Goal: Task Accomplishment & Management: Manage account settings

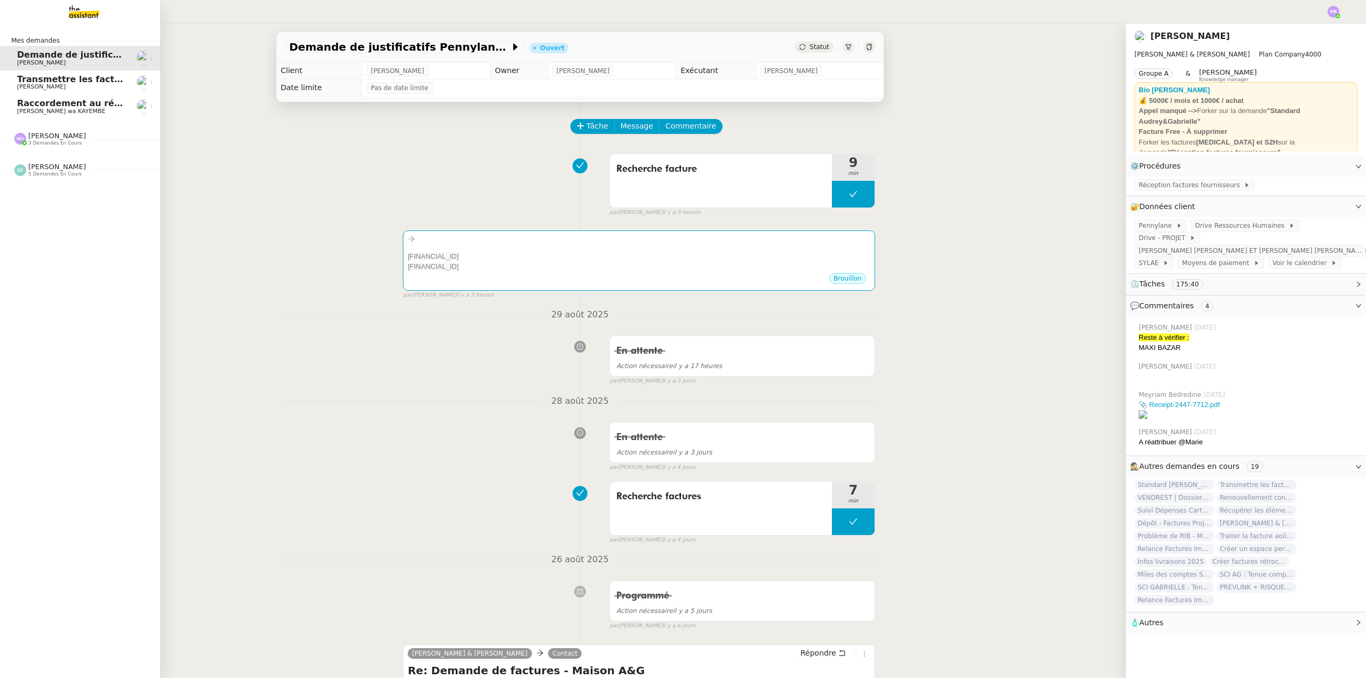
click at [91, 107] on span "Raccordement au réseau Naxoo" at bounding box center [93, 103] width 153 height 10
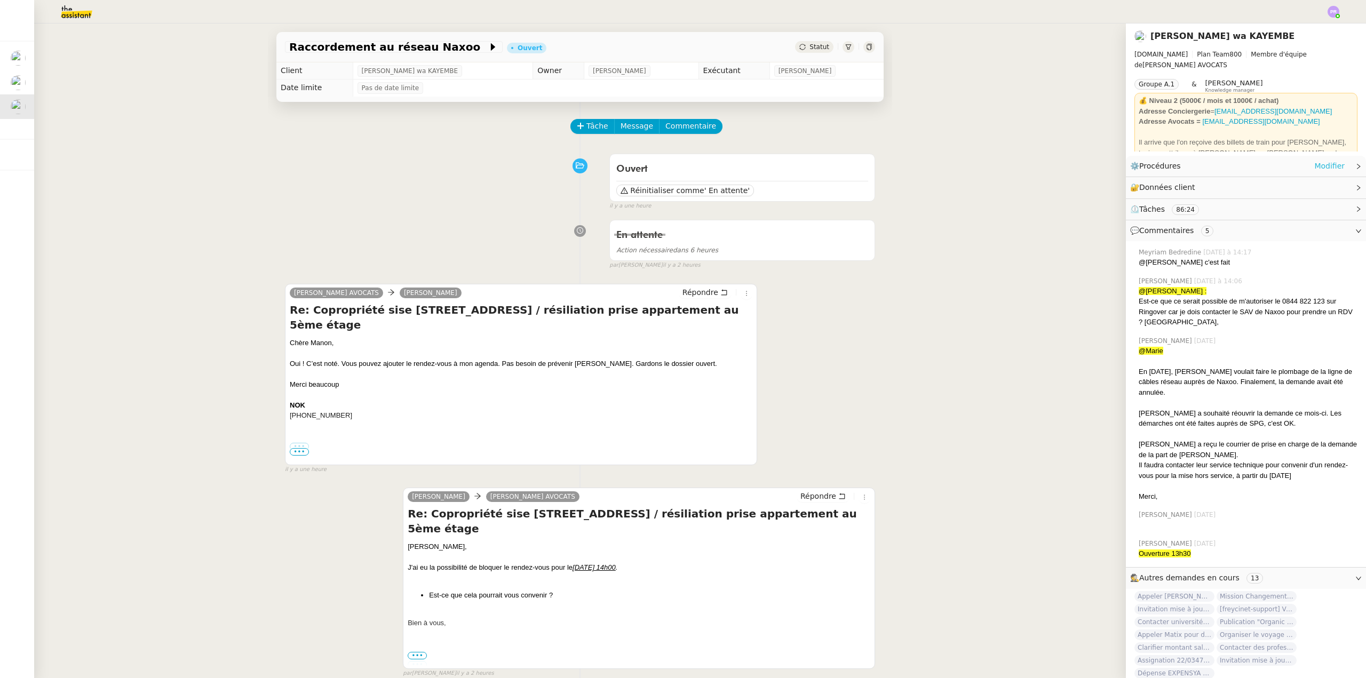
click at [1314, 165] on link "Modifier" at bounding box center [1329, 166] width 30 height 12
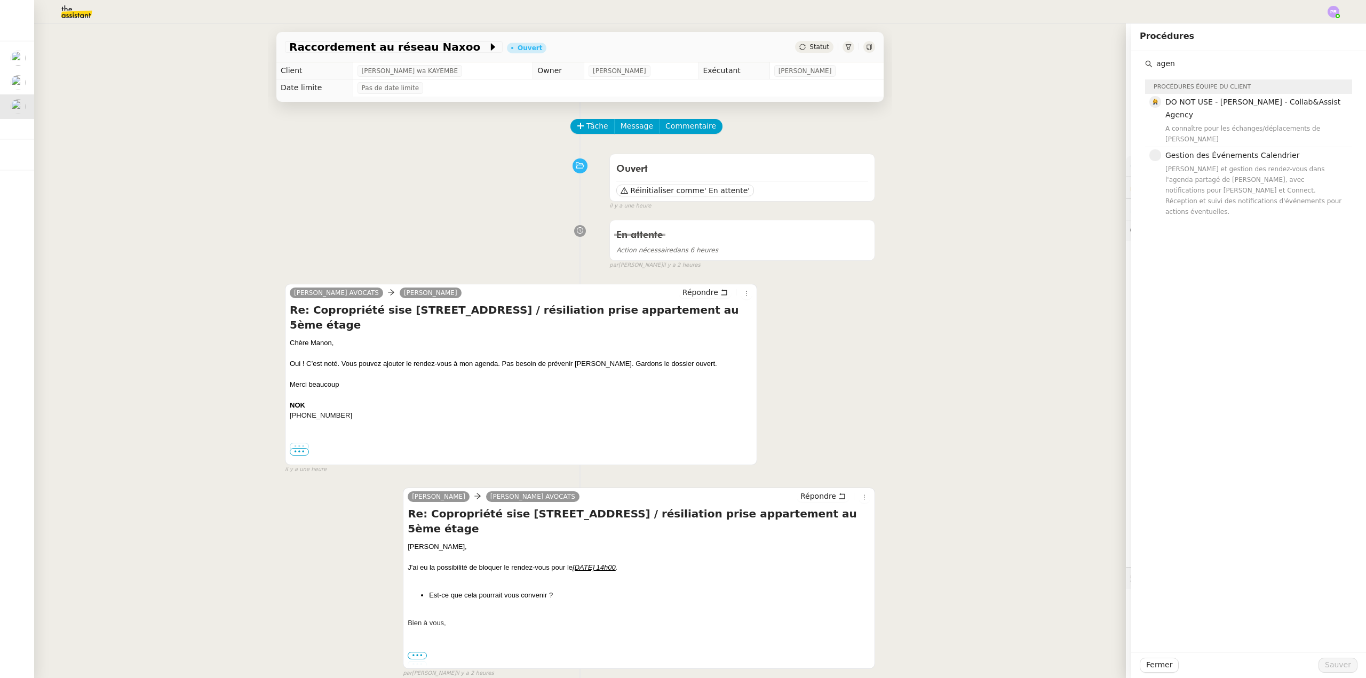
type input "agen"
click at [87, 14] on img at bounding box center [68, 11] width 83 height 23
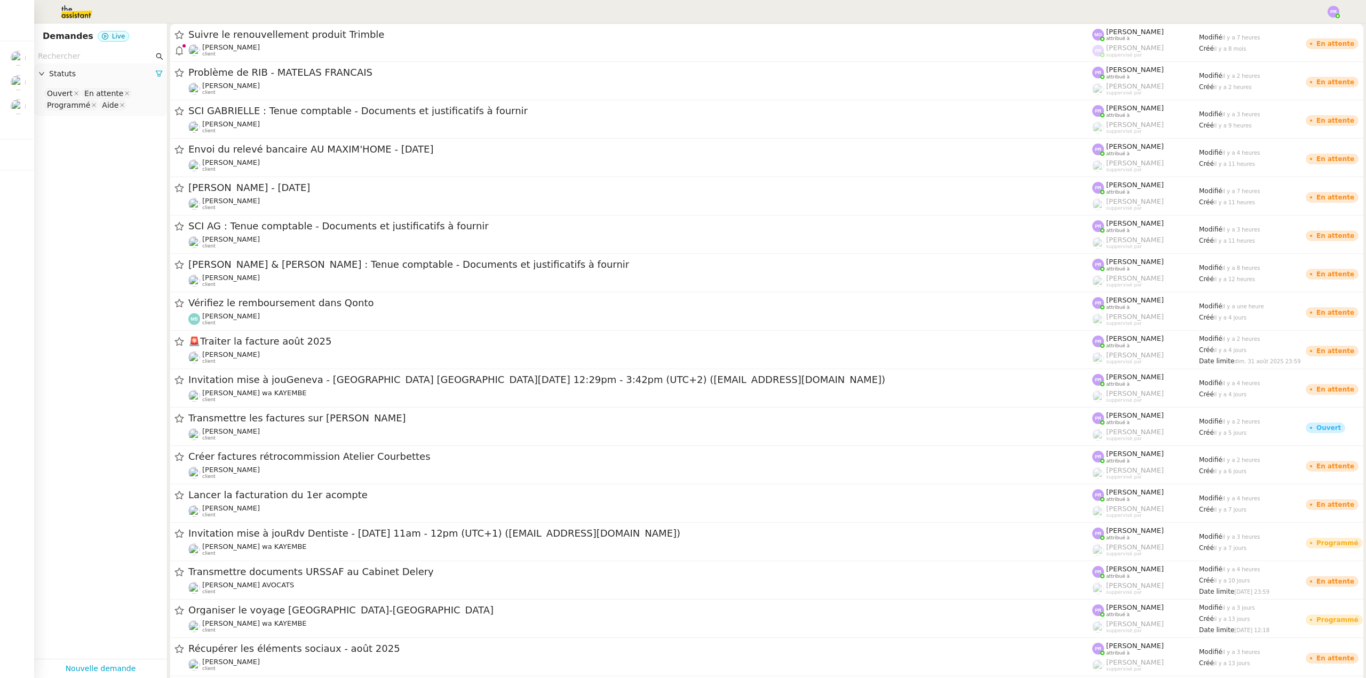
click at [77, 59] on input "text" at bounding box center [96, 56] width 116 height 12
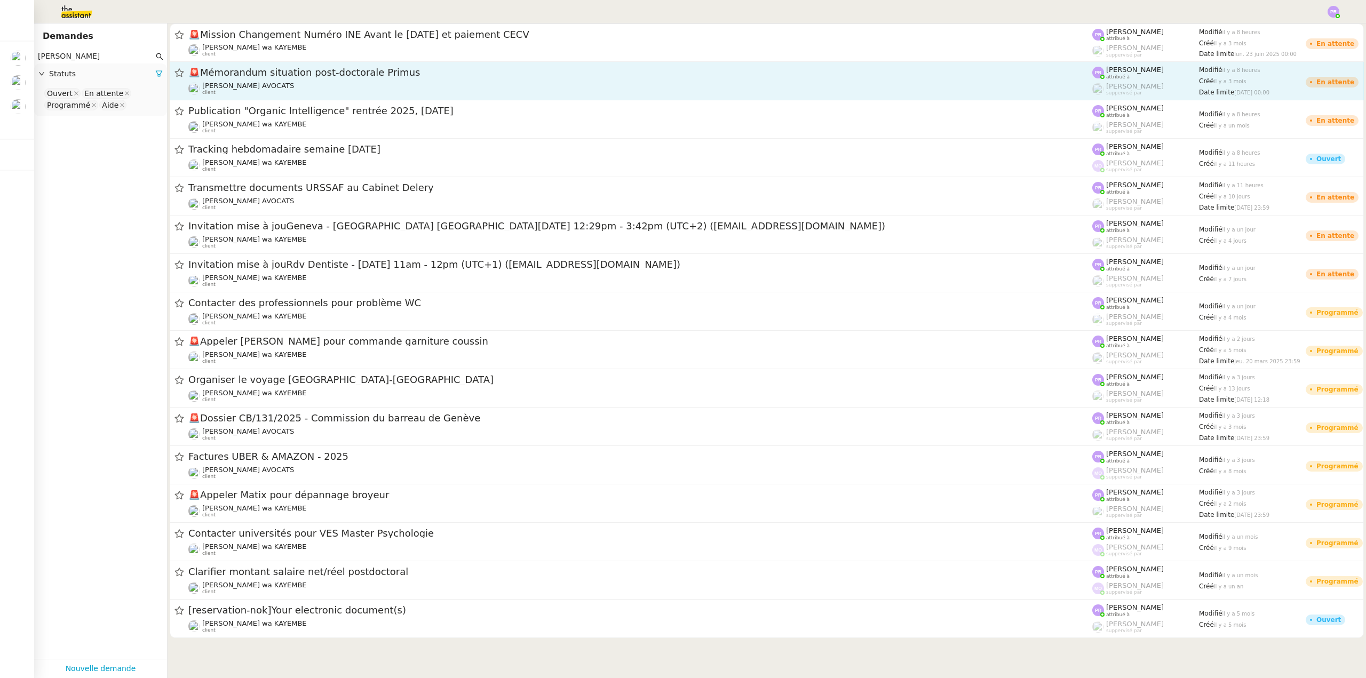
type input "[PERSON_NAME]"
click at [282, 89] on div "[PERSON_NAME] AVOCATS client" at bounding box center [640, 89] width 904 height 14
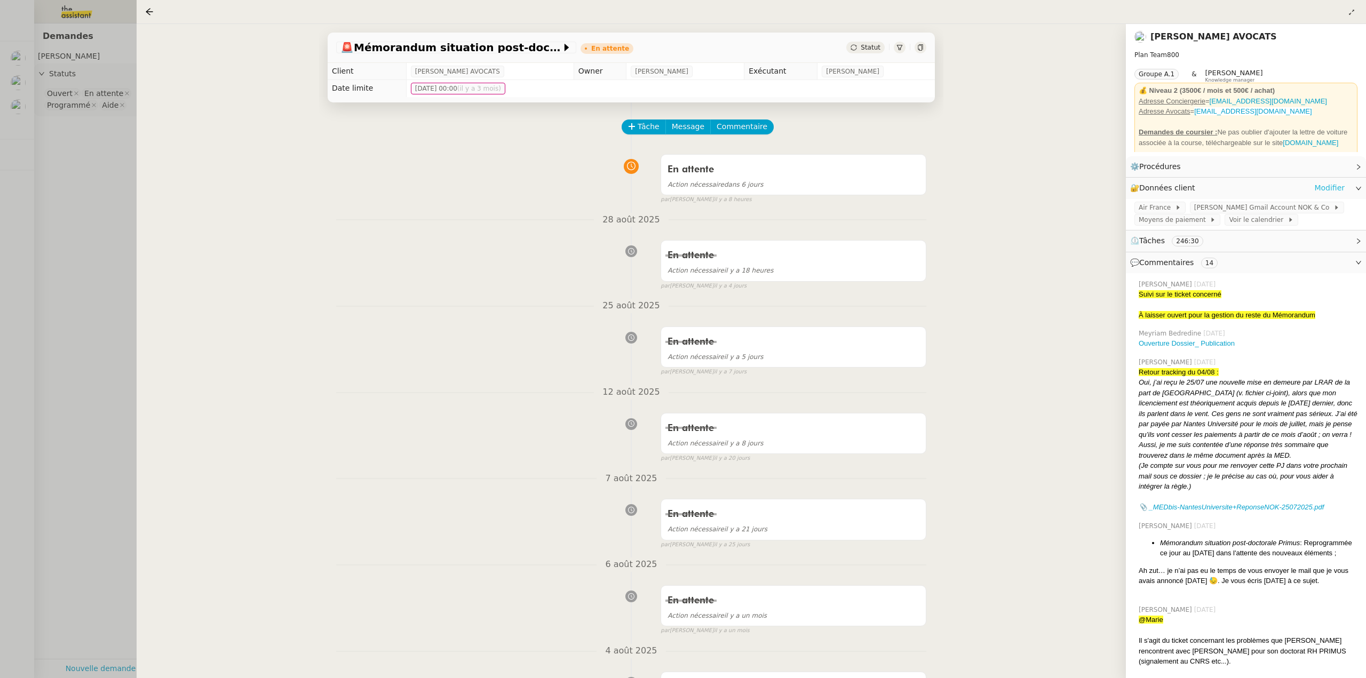
click at [1331, 187] on link "Modifier" at bounding box center [1329, 188] width 30 height 12
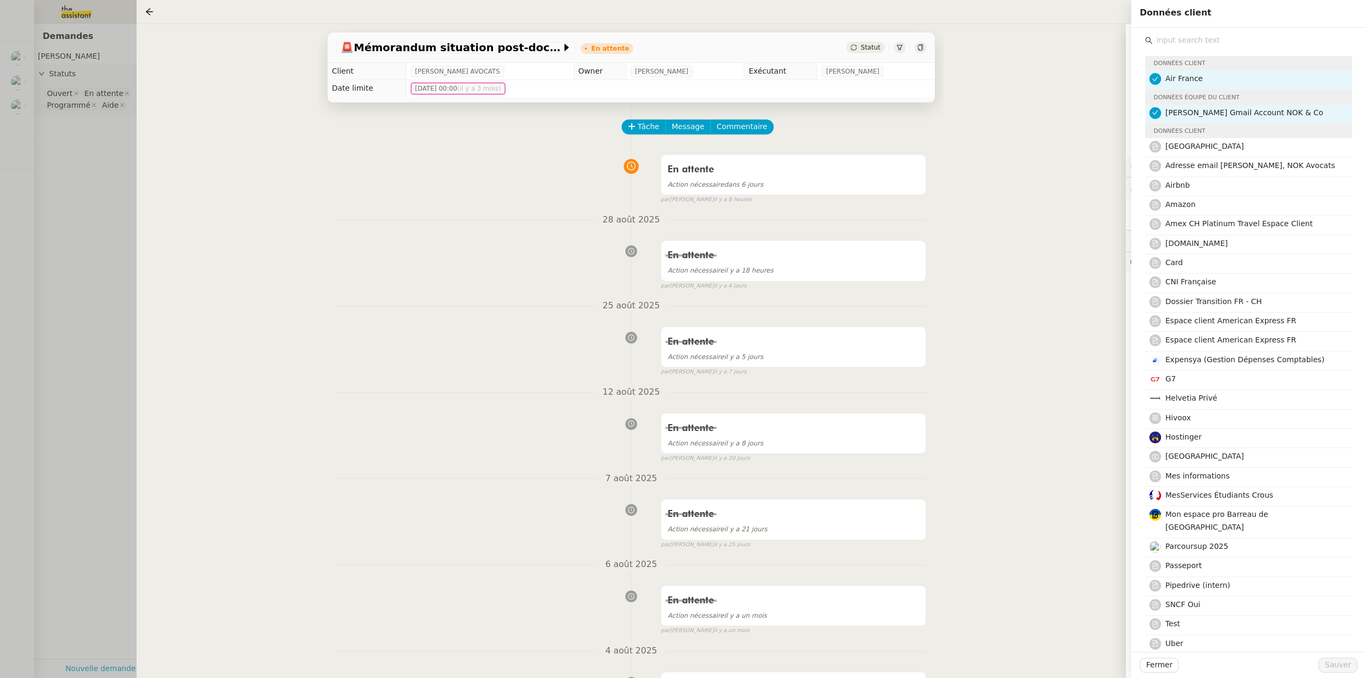
click at [1197, 43] on input "text" at bounding box center [1252, 40] width 200 height 14
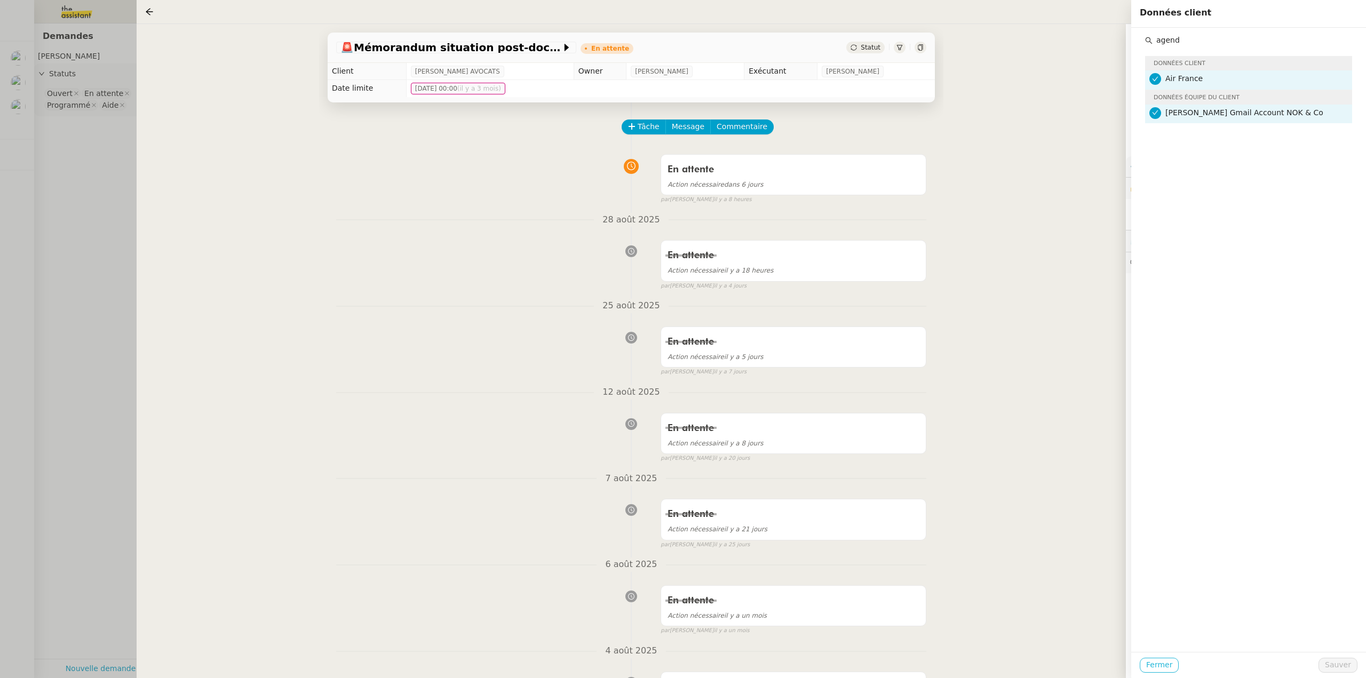
type input "agend"
click at [1163, 662] on span "Fermer" at bounding box center [1159, 665] width 26 height 12
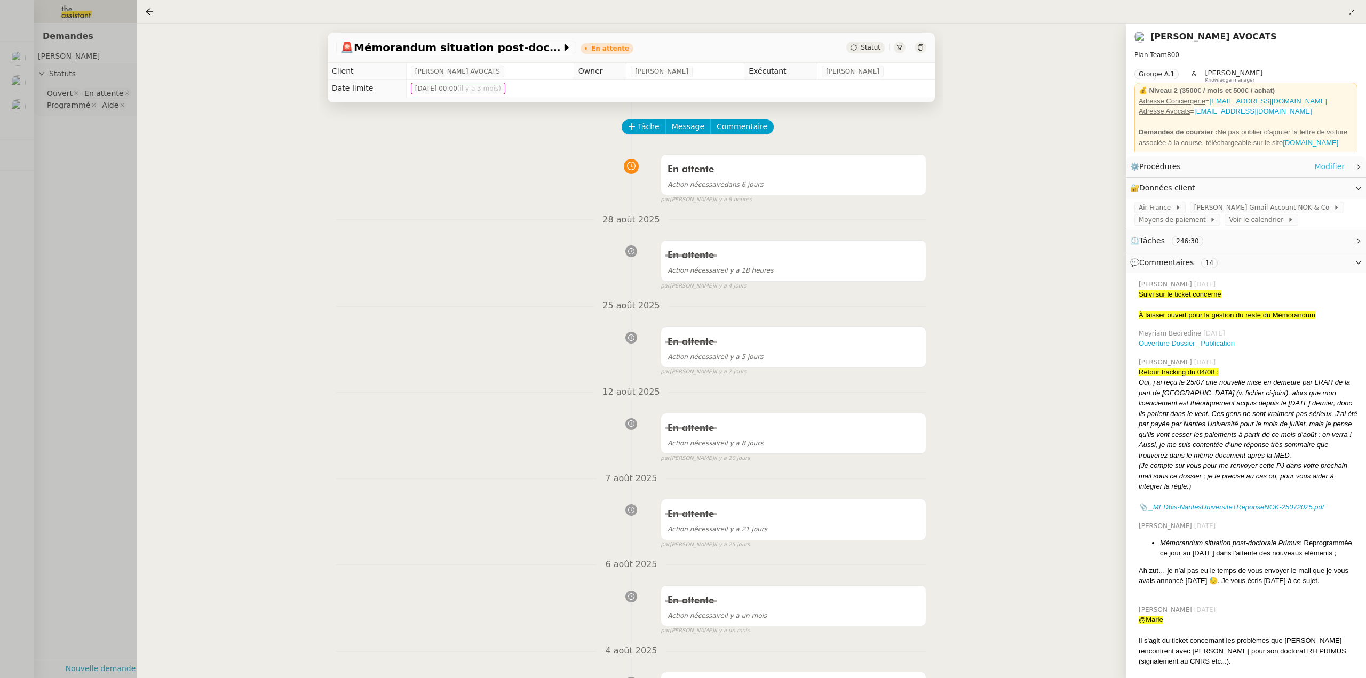
click at [1324, 169] on link "Modifier" at bounding box center [1329, 167] width 30 height 12
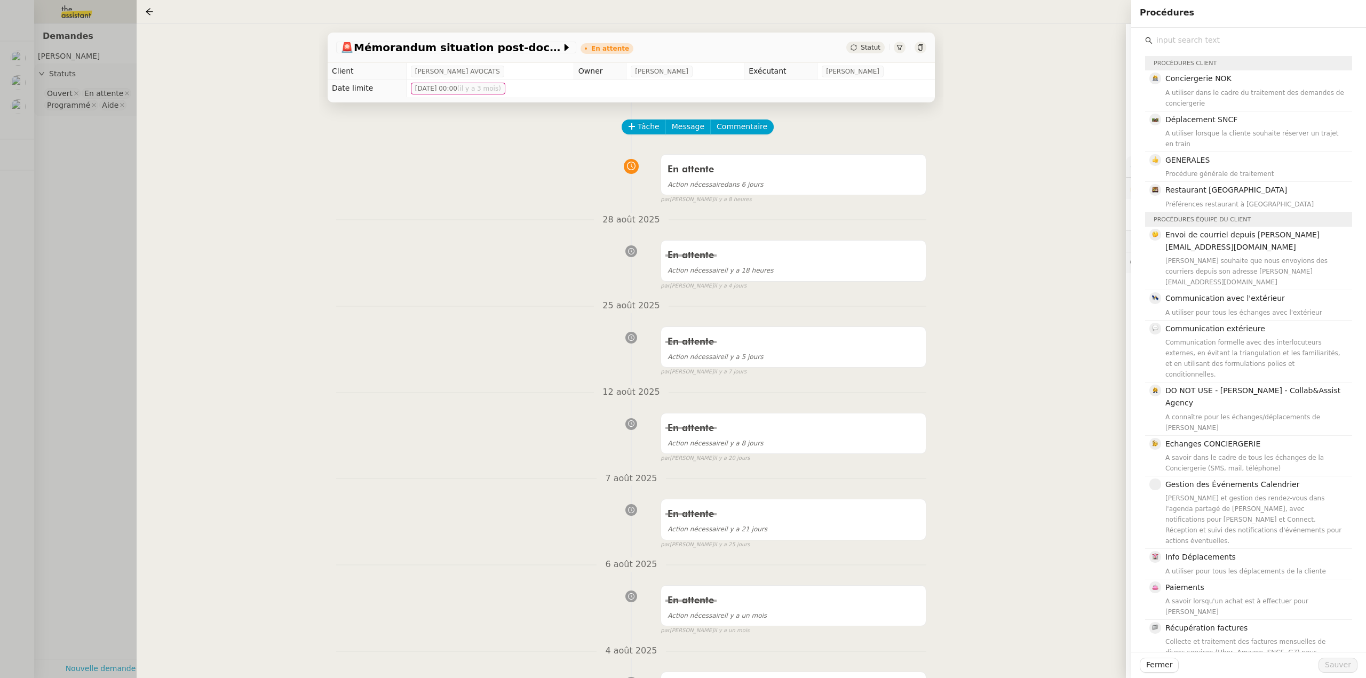
click at [1199, 39] on input "text" at bounding box center [1252, 40] width 200 height 14
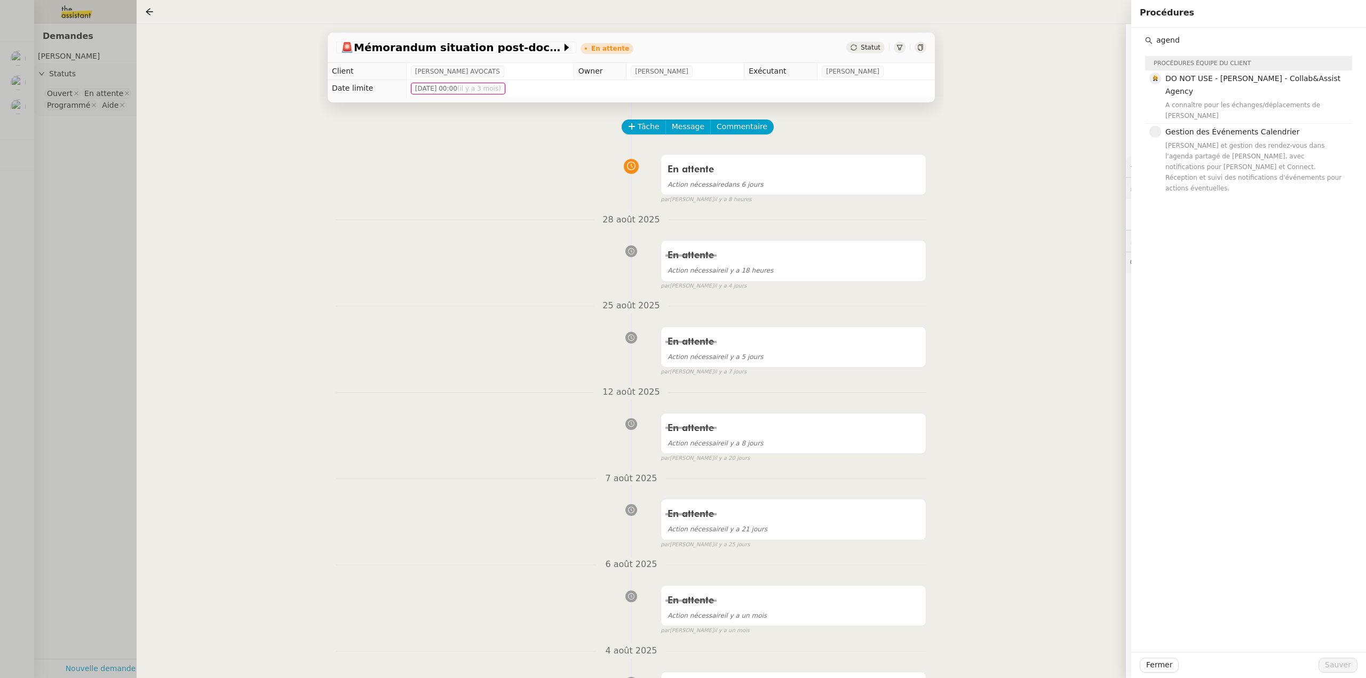
type input "agend"
click at [56, 170] on div at bounding box center [683, 339] width 1366 height 678
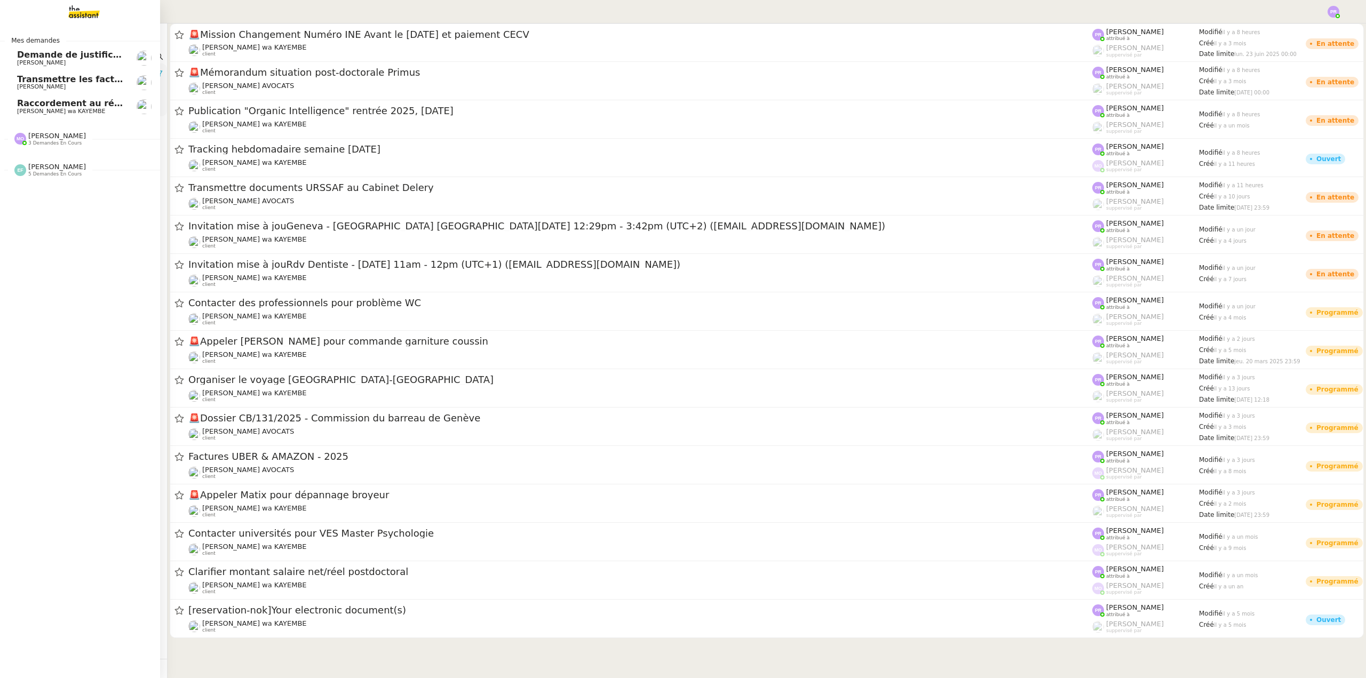
click at [43, 107] on span "Raccordement au réseau Naxoo" at bounding box center [93, 103] width 153 height 10
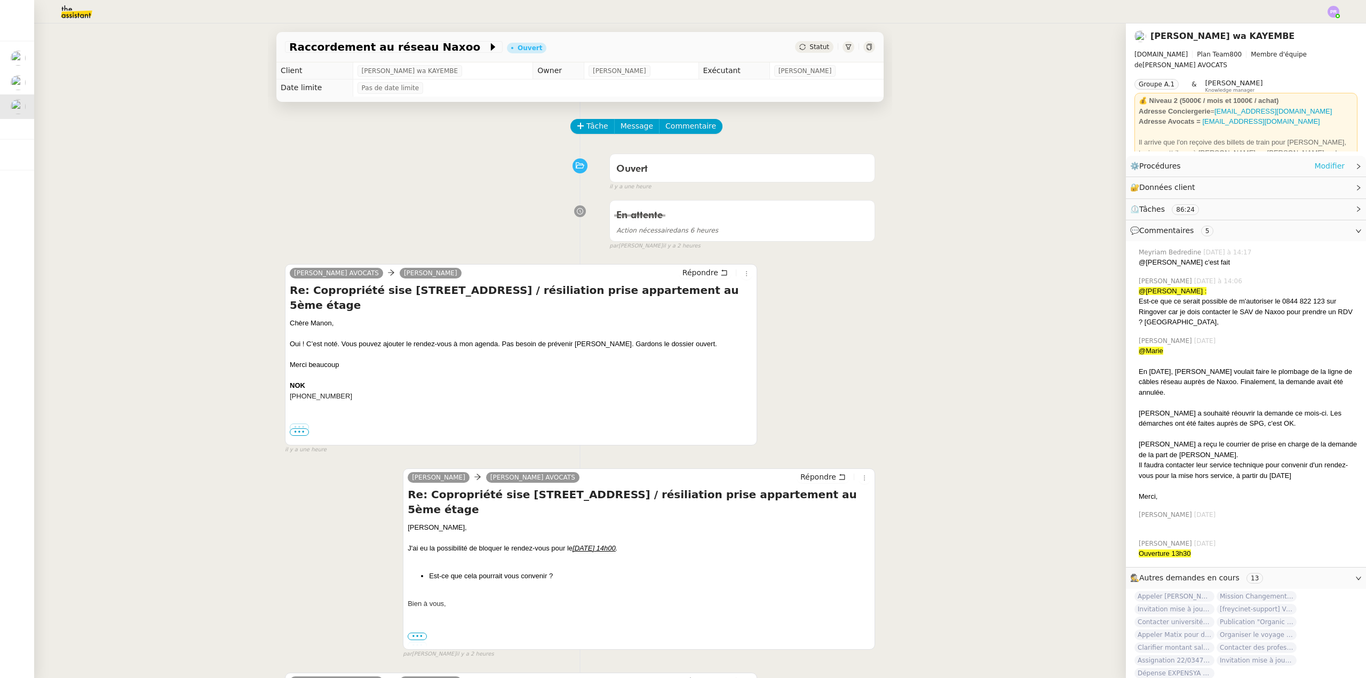
click at [1327, 161] on link "Modifier" at bounding box center [1329, 166] width 30 height 12
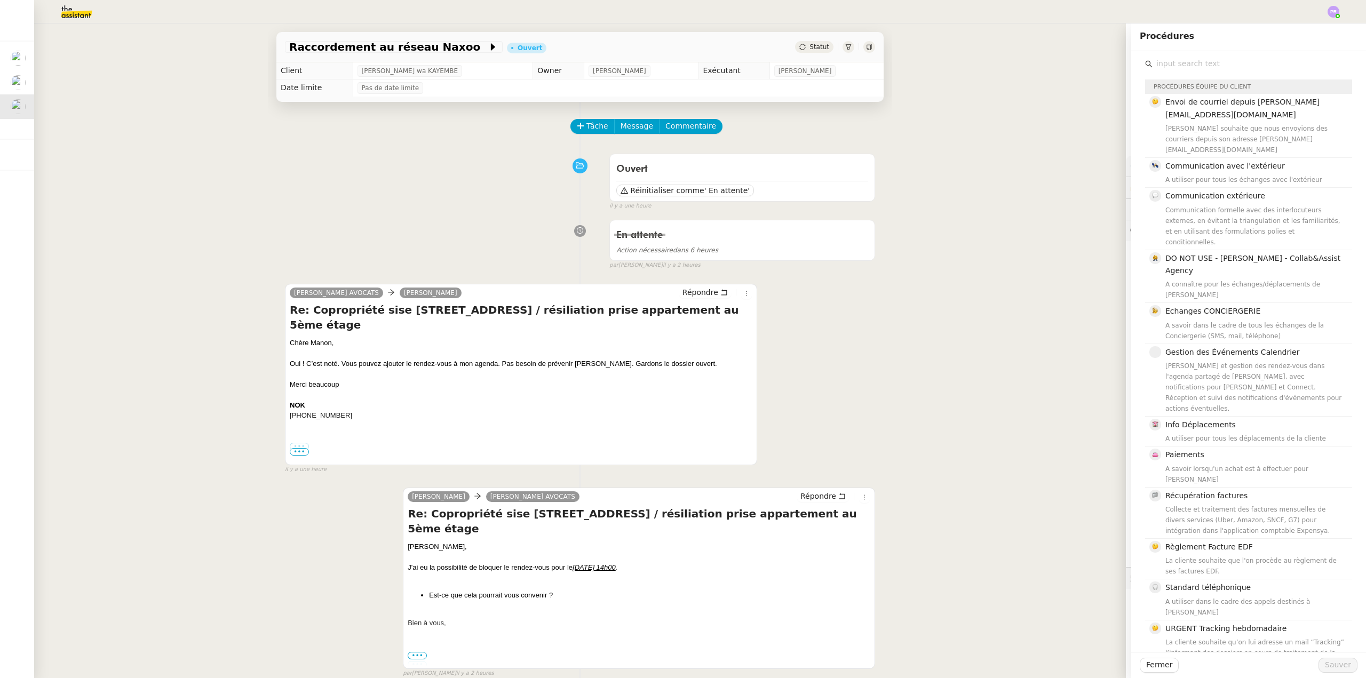
click at [1187, 60] on input "text" at bounding box center [1252, 64] width 200 height 14
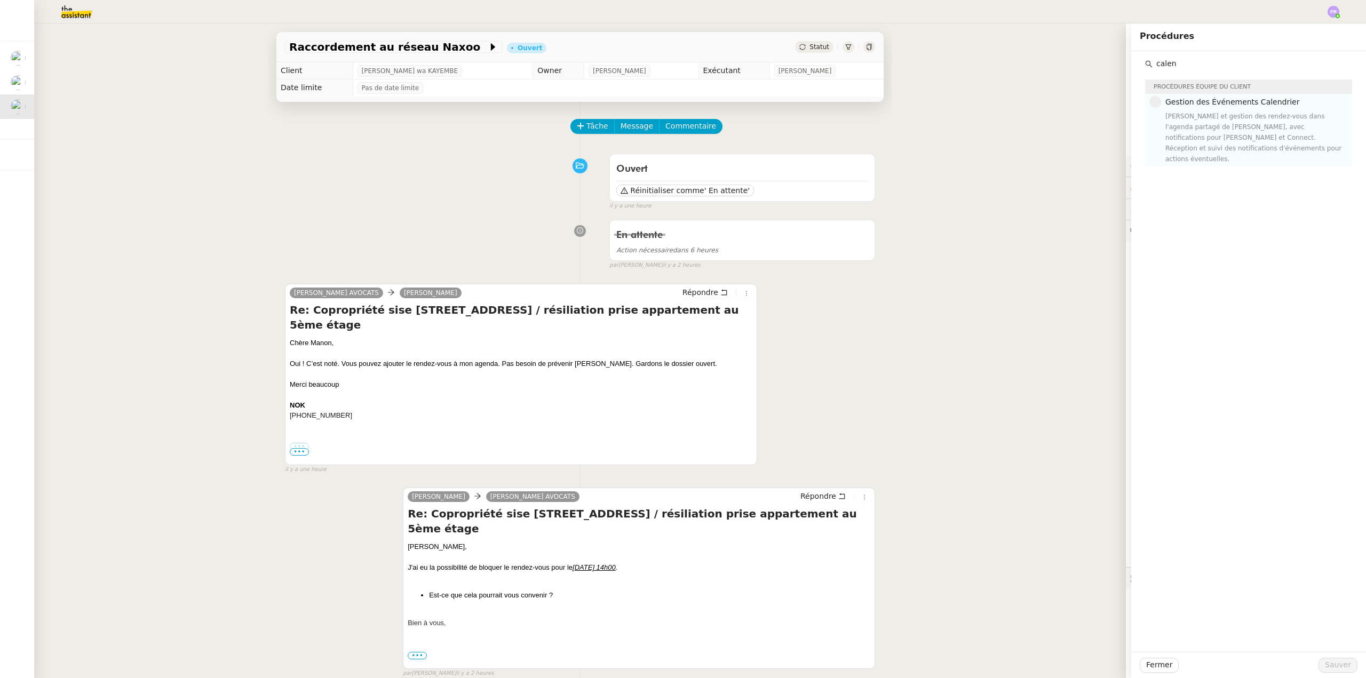
type input "calen"
drag, startPoint x: 1224, startPoint y: 117, endPoint x: 1220, endPoint y: 220, distance: 103.1
click at [1223, 119] on div "[PERSON_NAME] et gestion des rendez-vous dans l'agenda partagé de [PERSON_NAME]…" at bounding box center [1255, 137] width 180 height 53
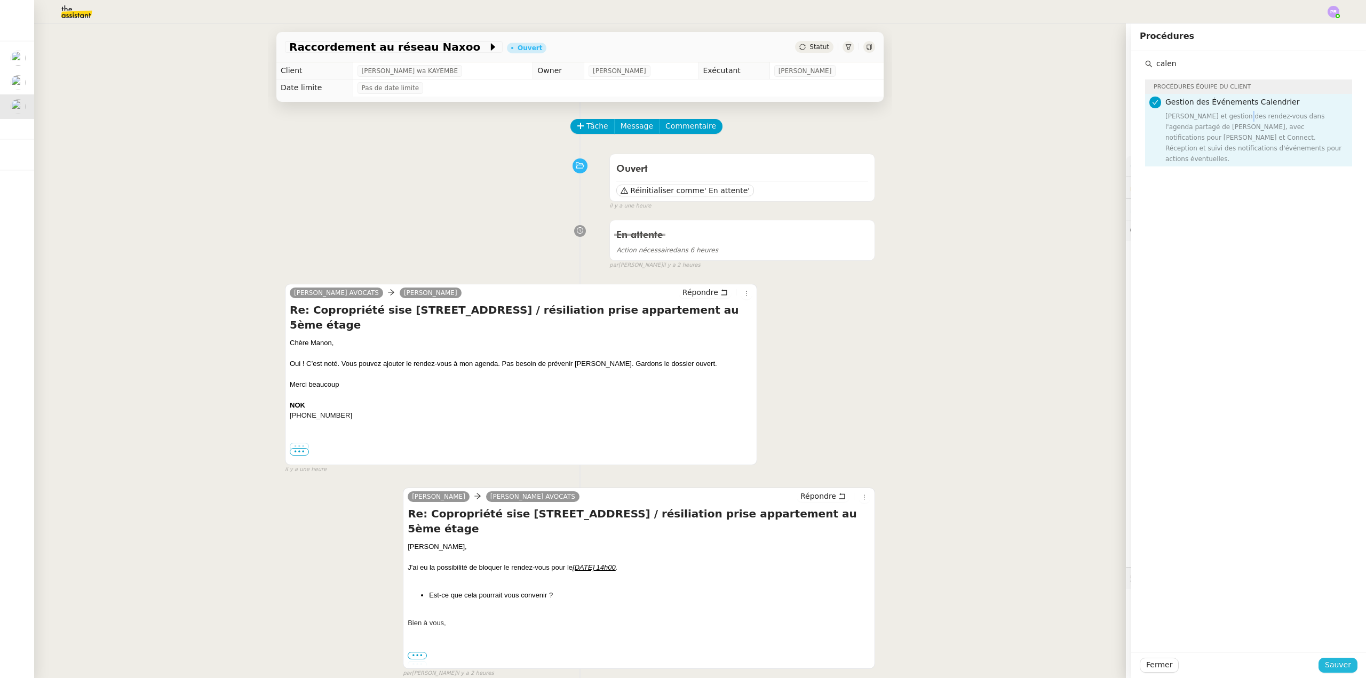
click at [1329, 666] on span "Sauver" at bounding box center [1338, 665] width 26 height 12
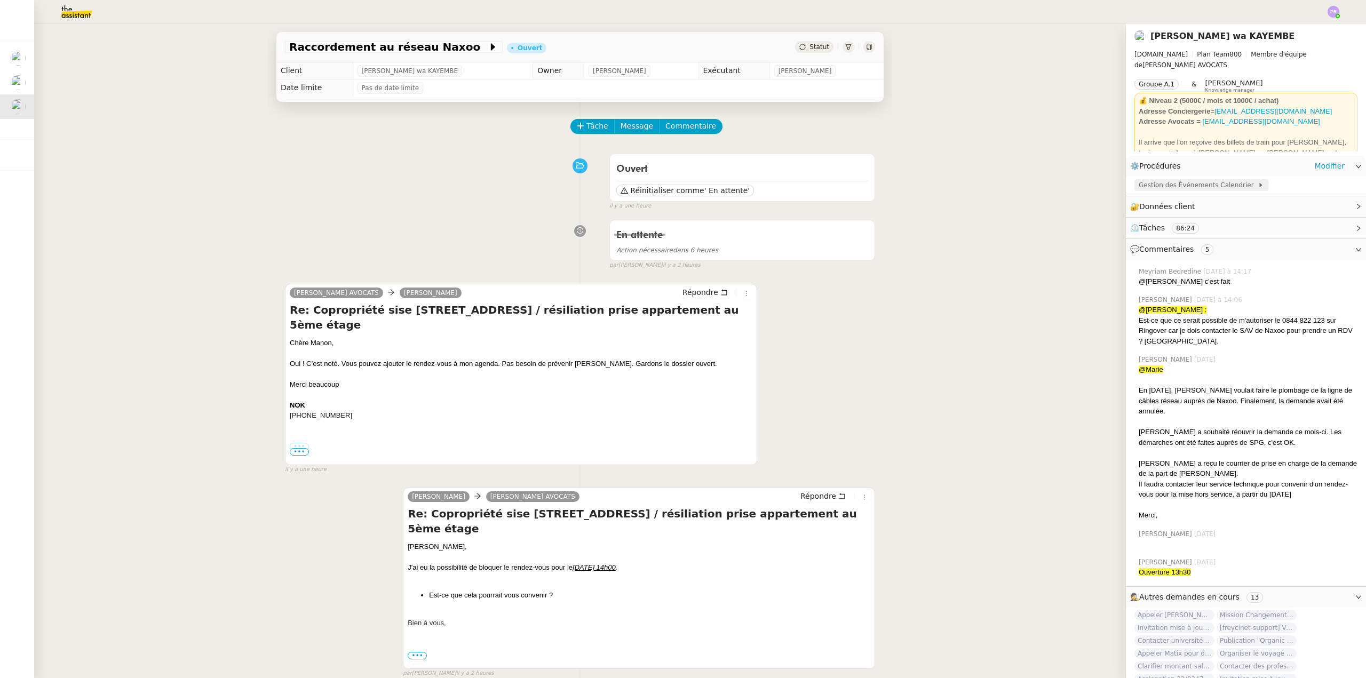
click at [1205, 184] on span "Gestion des Événements Calendrier" at bounding box center [1198, 185] width 119 height 11
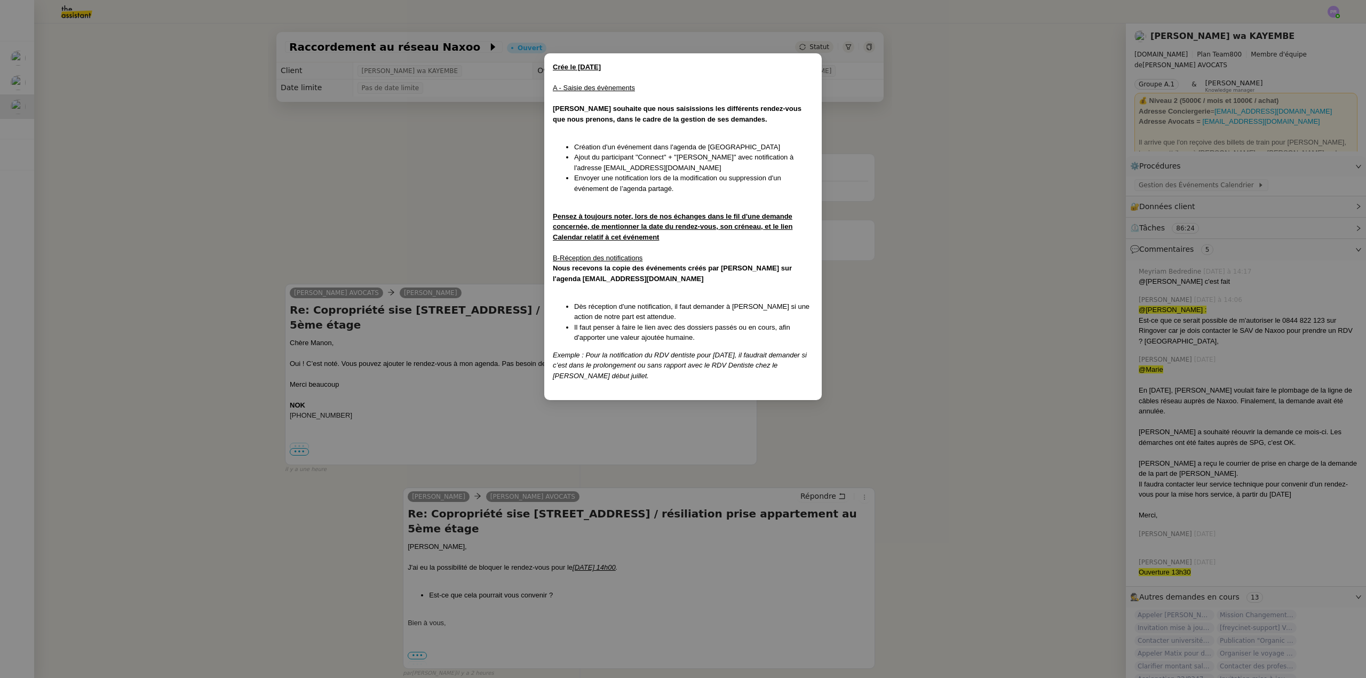
click at [1215, 168] on nz-modal-container "Crée le [DATE] A - Saisie des évènements [PERSON_NAME] souhaite que nous saisis…" at bounding box center [683, 339] width 1366 height 678
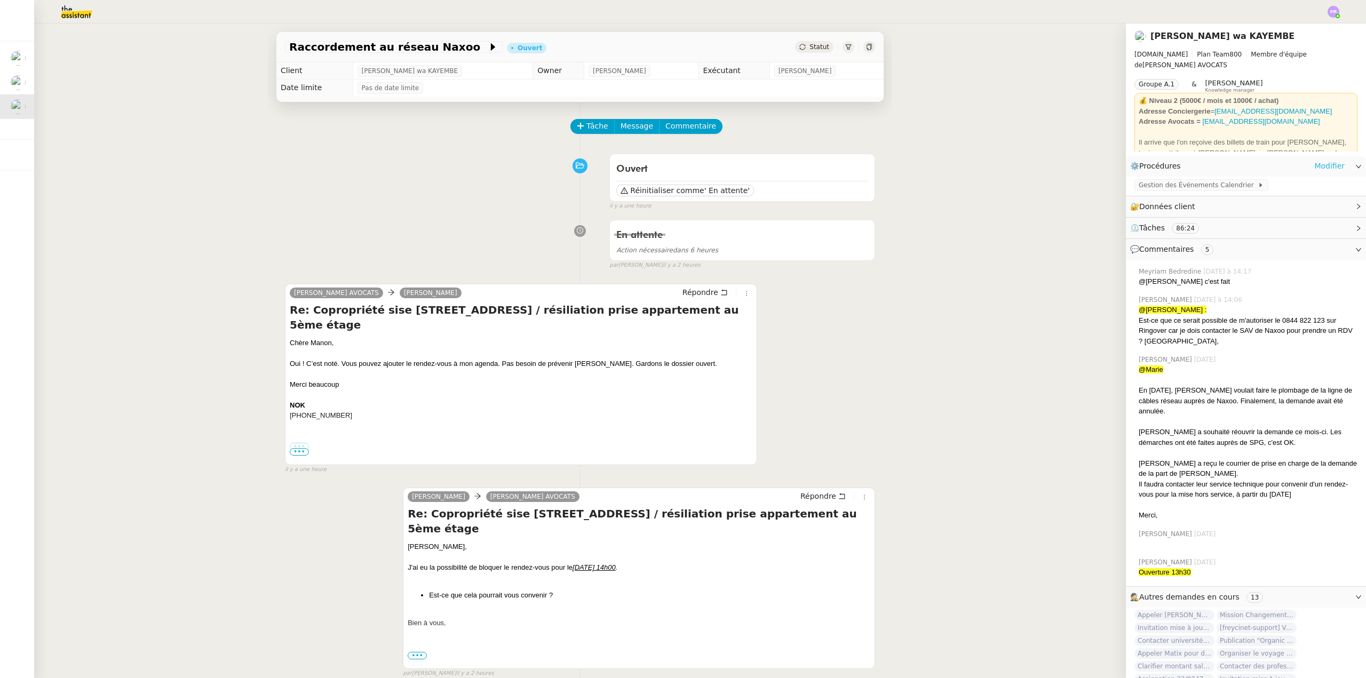
click at [1317, 164] on link "Modifier" at bounding box center [1329, 166] width 30 height 12
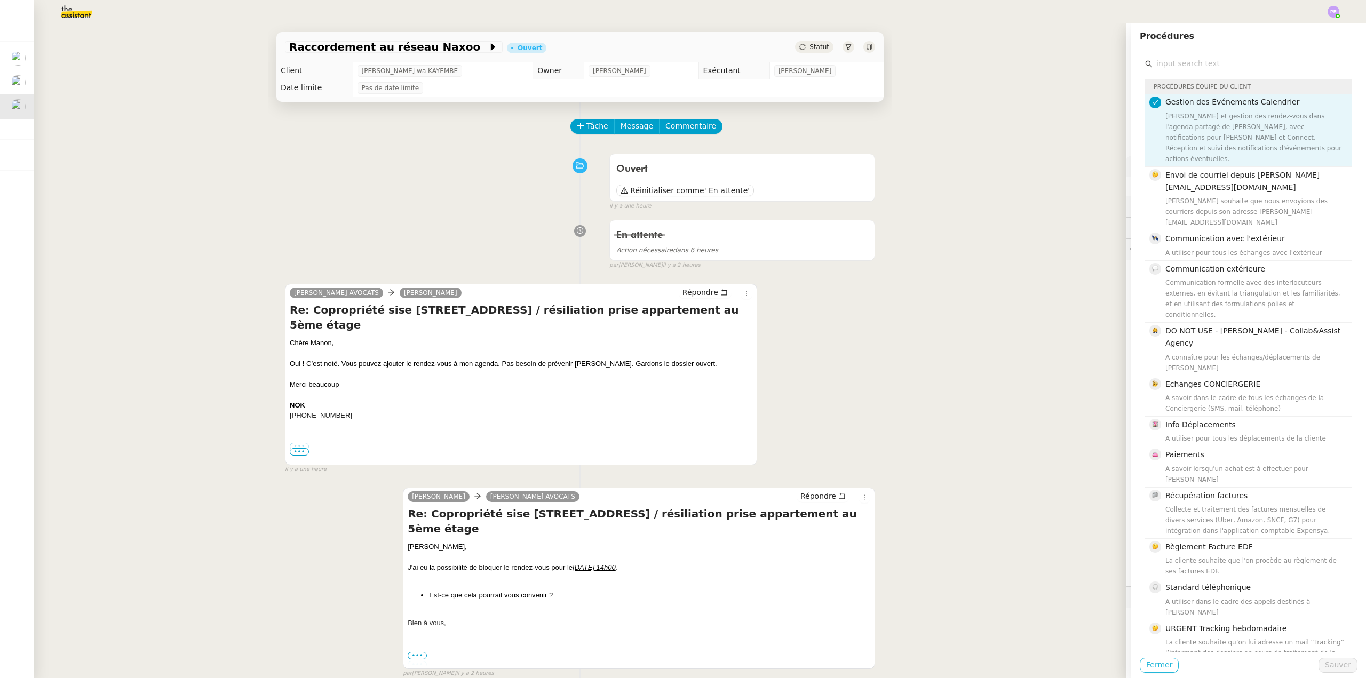
click at [1148, 662] on span "Fermer" at bounding box center [1159, 665] width 26 height 12
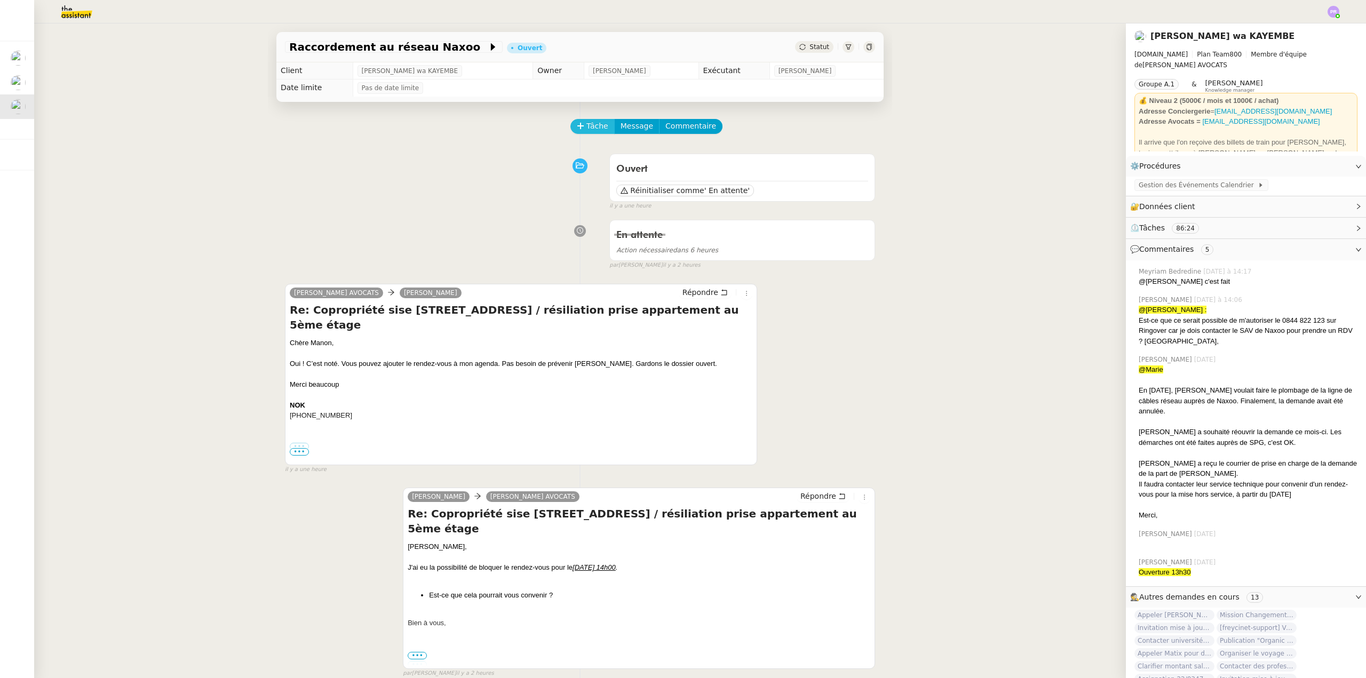
click at [577, 124] on icon at bounding box center [580, 125] width 7 height 7
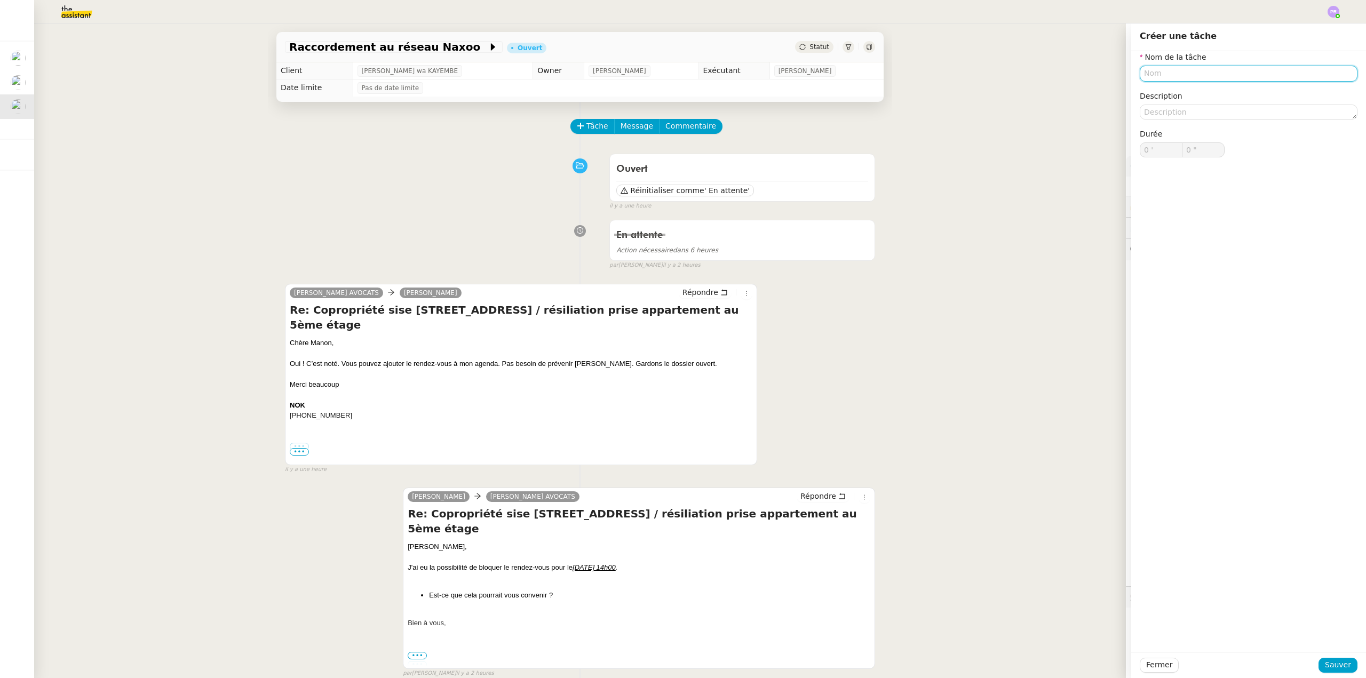
click at [1185, 79] on input "text" at bounding box center [1249, 73] width 218 height 15
click at [1186, 90] on div "Ajout agenda" at bounding box center [1240, 94] width 209 height 10
type input "Ajout agenda"
click at [1327, 662] on span "Sauver" at bounding box center [1338, 665] width 26 height 12
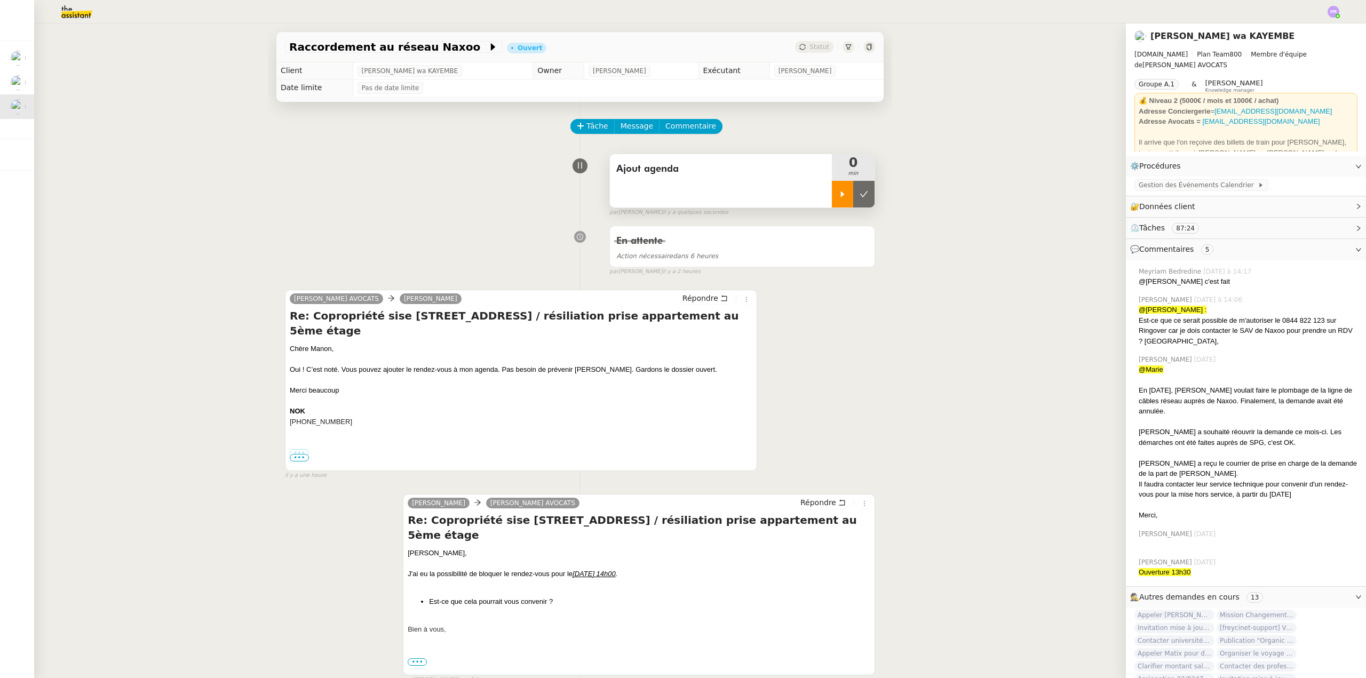
click at [837, 189] on div at bounding box center [842, 194] width 21 height 27
click at [1321, 204] on link "Modifier" at bounding box center [1329, 207] width 30 height 12
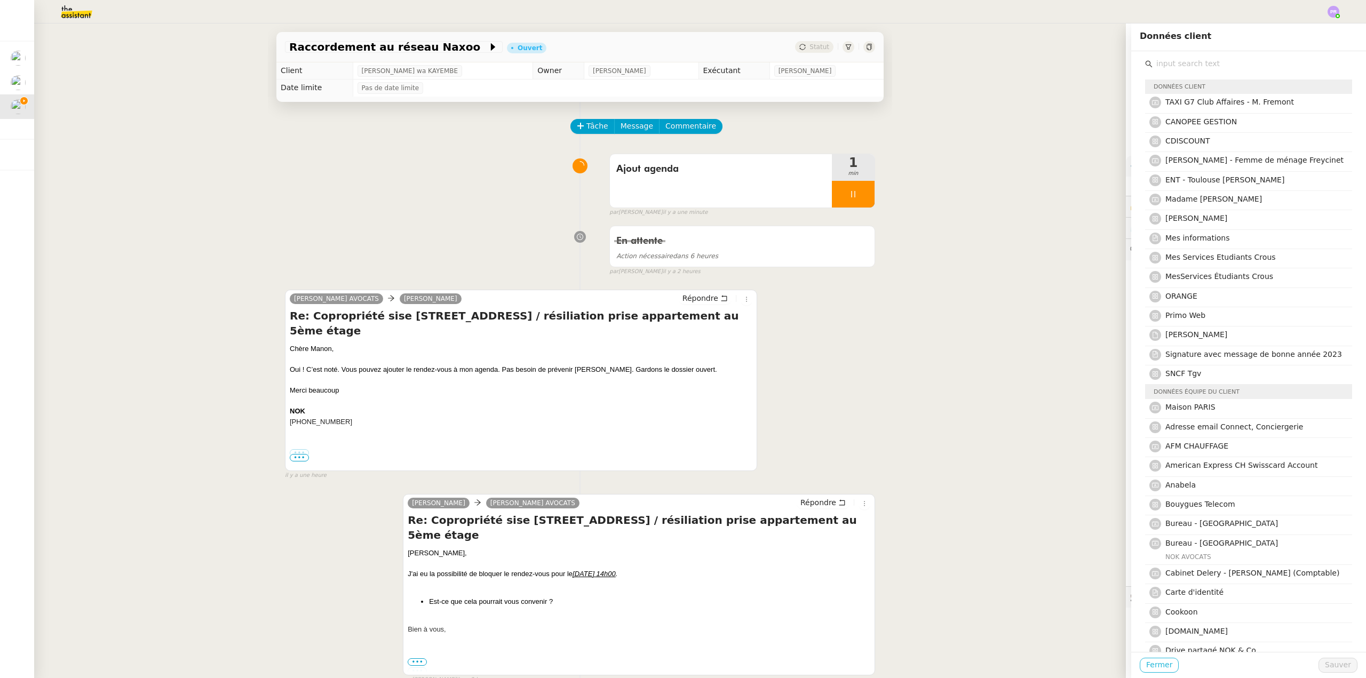
click at [1151, 671] on span "Fermer" at bounding box center [1159, 665] width 26 height 12
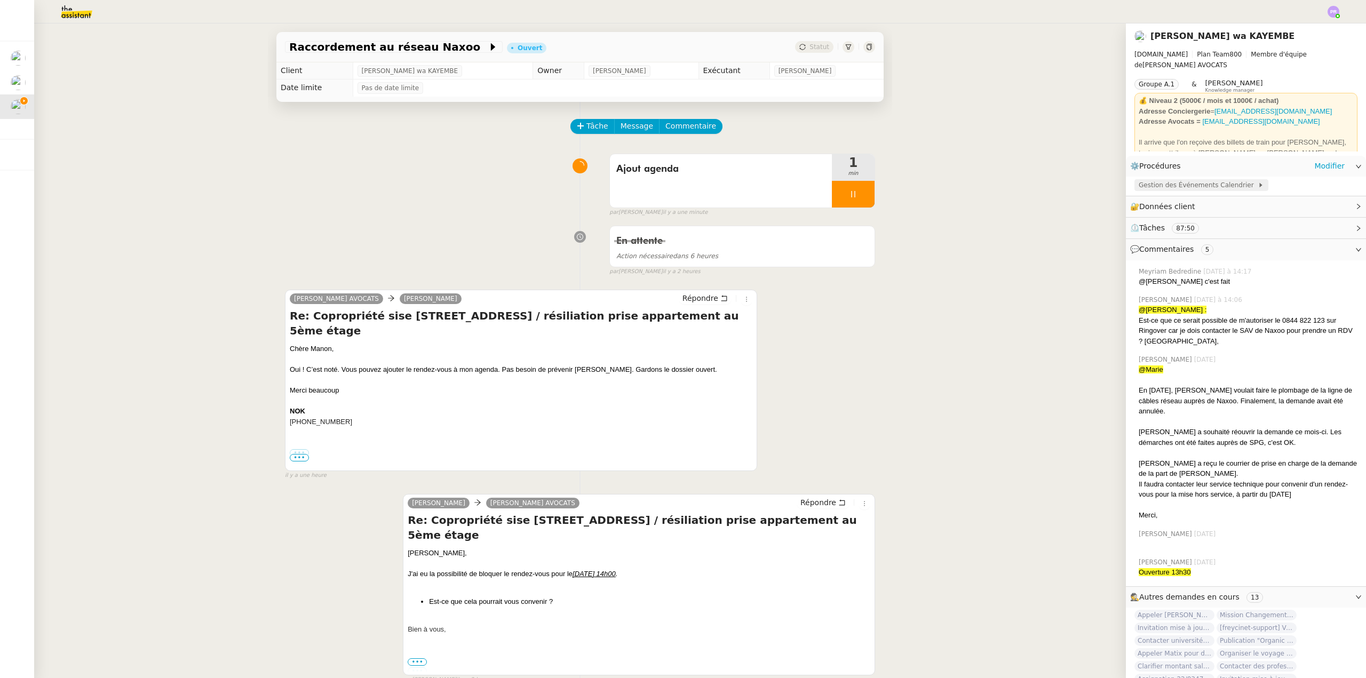
click at [1188, 184] on span "Gestion des Événements Calendrier" at bounding box center [1198, 185] width 119 height 11
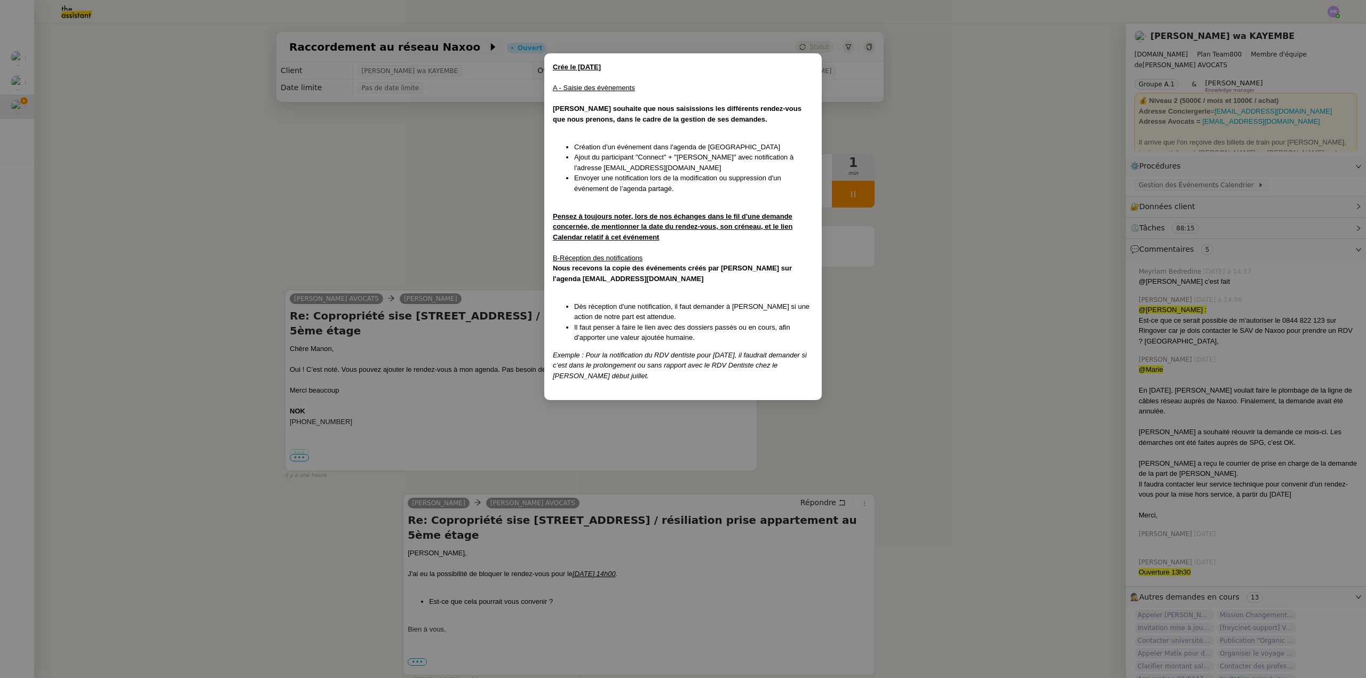
drag, startPoint x: 391, startPoint y: 243, endPoint x: 392, endPoint y: 263, distance: 19.2
click at [392, 243] on nz-modal-container "Crée le [DATE] A - Saisie des évènements [PERSON_NAME] souhaite que nous saisis…" at bounding box center [683, 339] width 1366 height 678
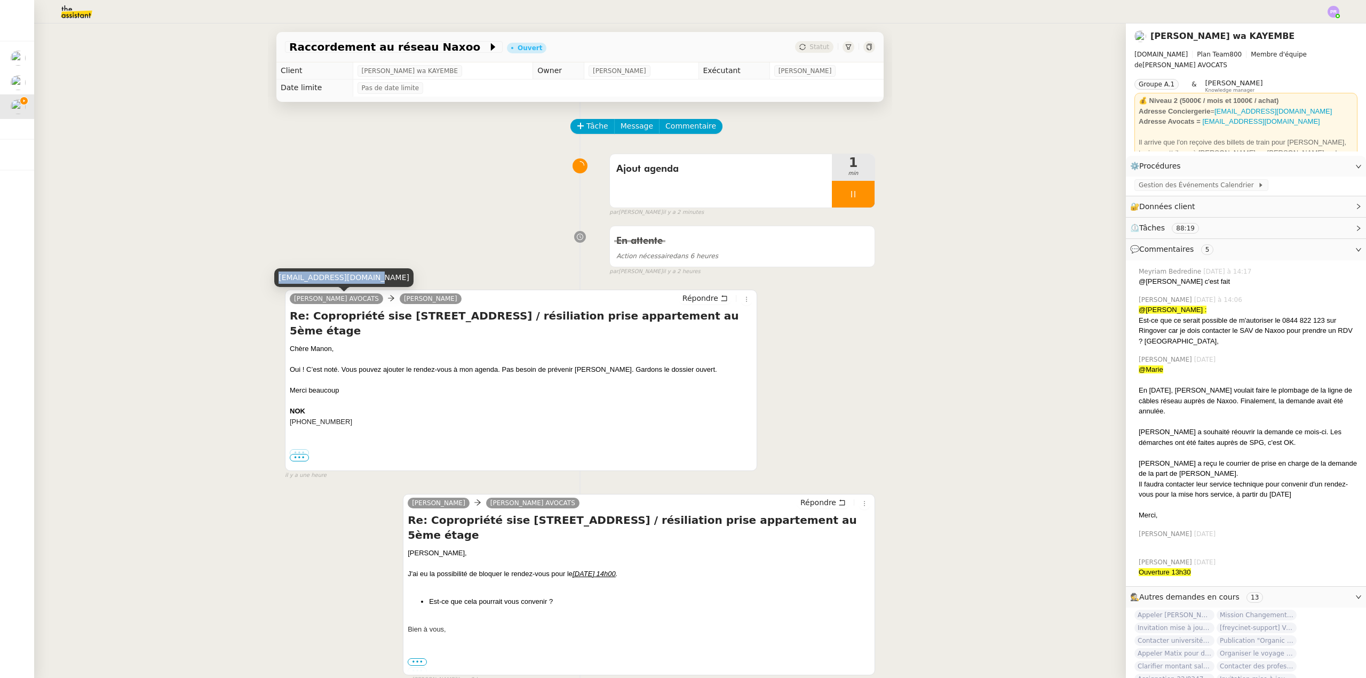
copy div "[EMAIL_ADDRESS][DOMAIN_NAME]"
drag, startPoint x: 295, startPoint y: 277, endPoint x: 366, endPoint y: 281, distance: 71.0
click at [366, 281] on div "[EMAIL_ADDRESS][DOMAIN_NAME]" at bounding box center [343, 277] width 139 height 19
click at [1170, 186] on span "Gestion des Événements Calendrier" at bounding box center [1198, 185] width 119 height 11
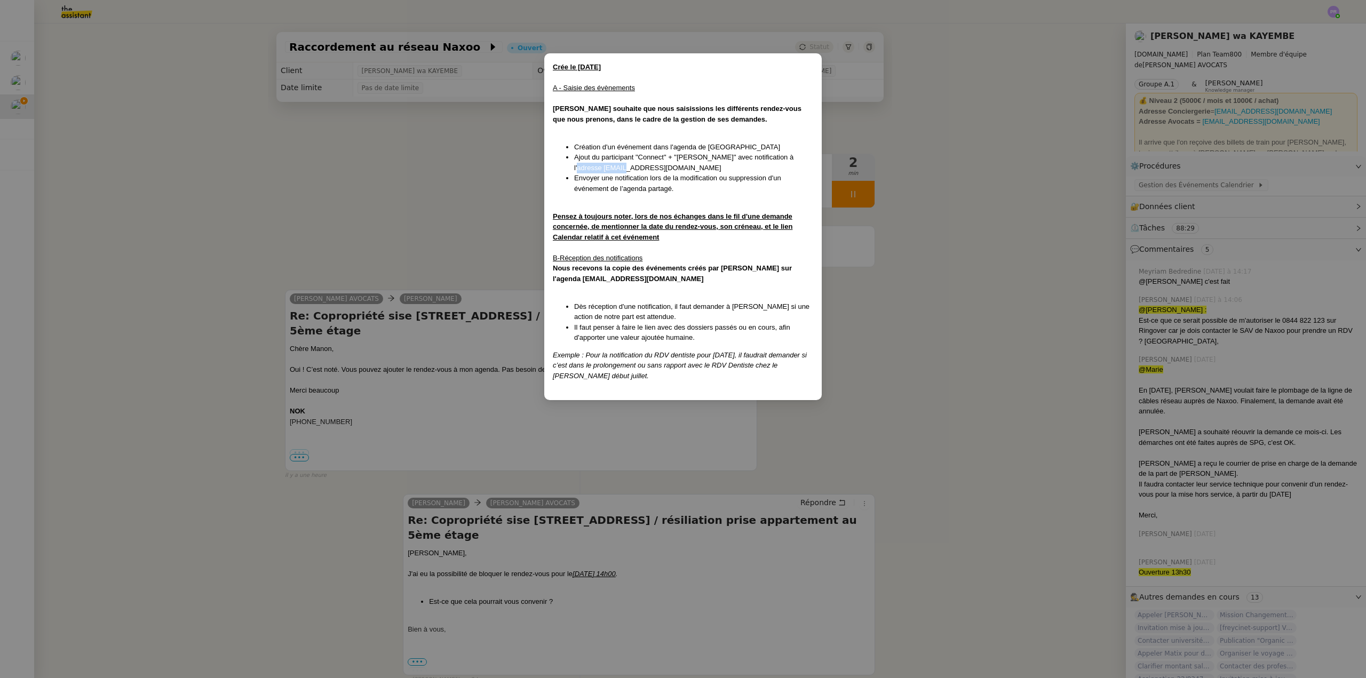
copy li "[EMAIL_ADDRESS][DOMAIN_NAME]"
drag, startPoint x: 630, startPoint y: 168, endPoint x: 574, endPoint y: 168, distance: 56.0
click at [574, 168] on ul "Création d'un événement dans l'agenda de [PERSON_NAME] du participant "Connect"…" at bounding box center [683, 168] width 260 height 52
click at [319, 189] on nz-modal-container "Crée le [DATE] A - Saisie des évènements [PERSON_NAME] souhaite que nous saisis…" at bounding box center [683, 339] width 1366 height 678
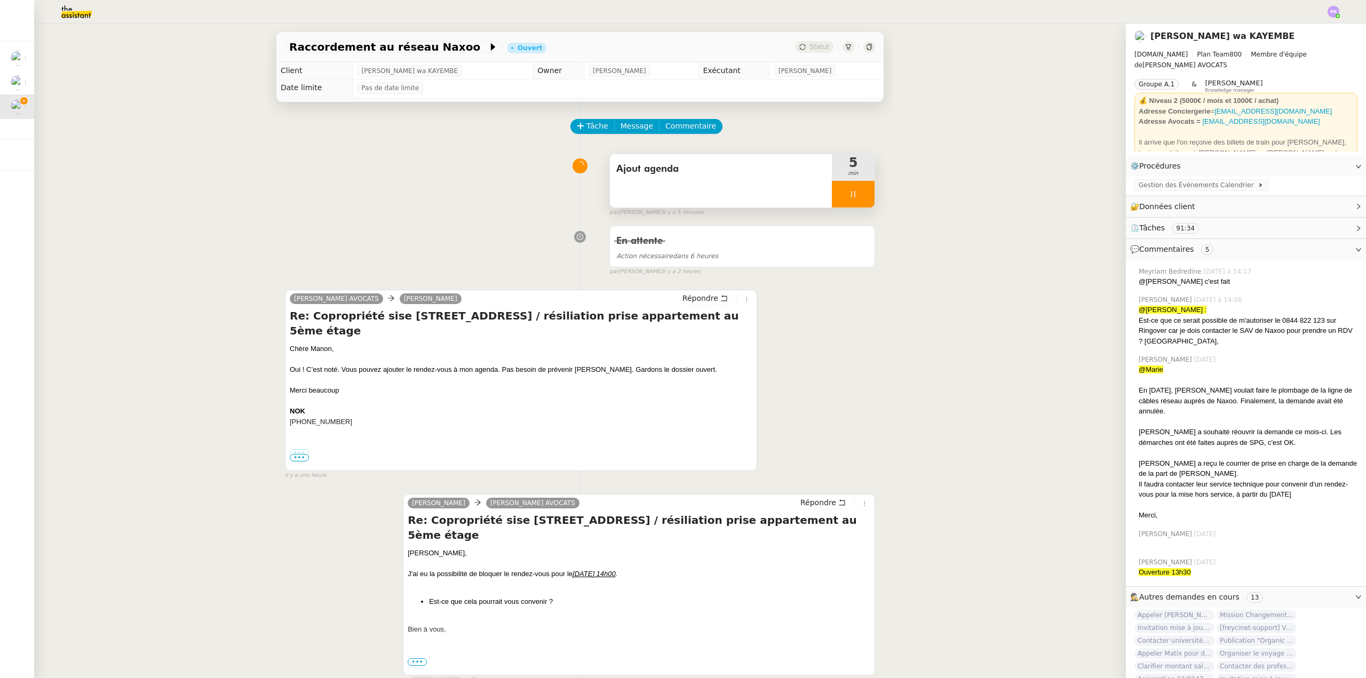
click at [855, 198] on div at bounding box center [853, 194] width 43 height 27
click at [855, 197] on button at bounding box center [863, 194] width 21 height 27
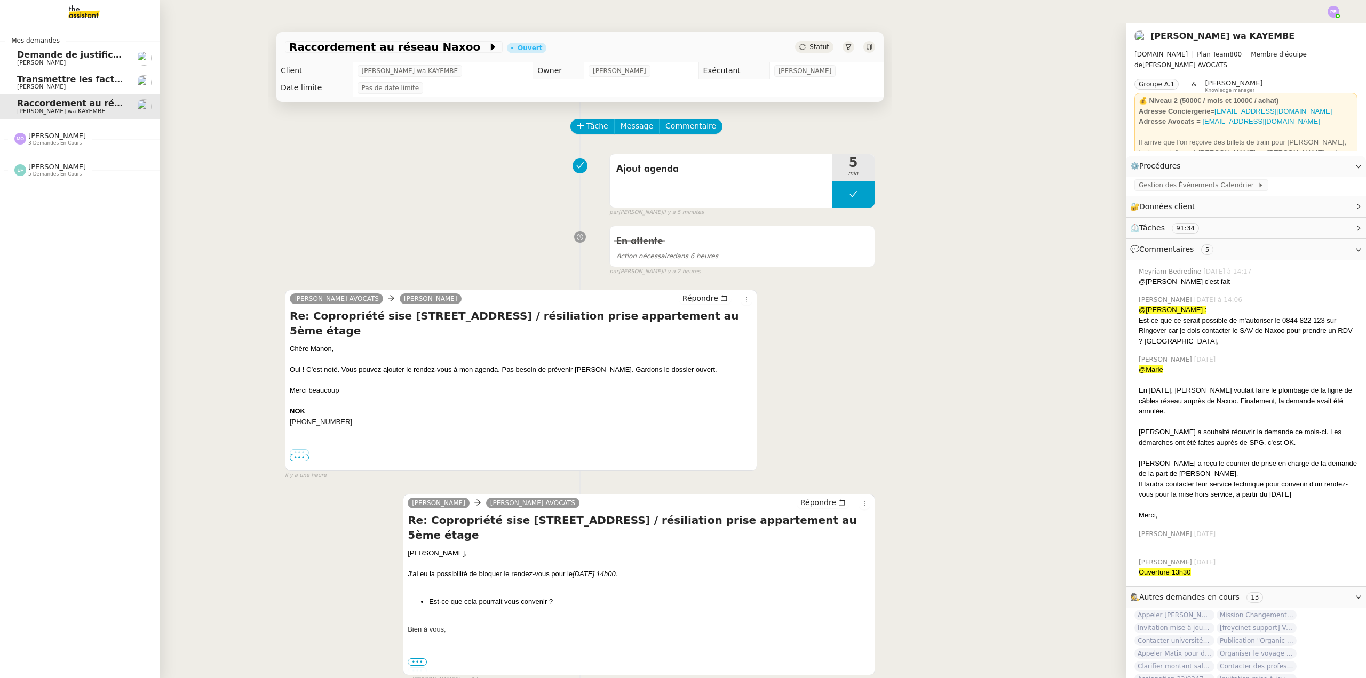
click at [47, 138] on span "[PERSON_NAME]" at bounding box center [57, 136] width 58 height 8
click at [69, 159] on span "Régler la facture jointe" at bounding box center [75, 159] width 116 height 10
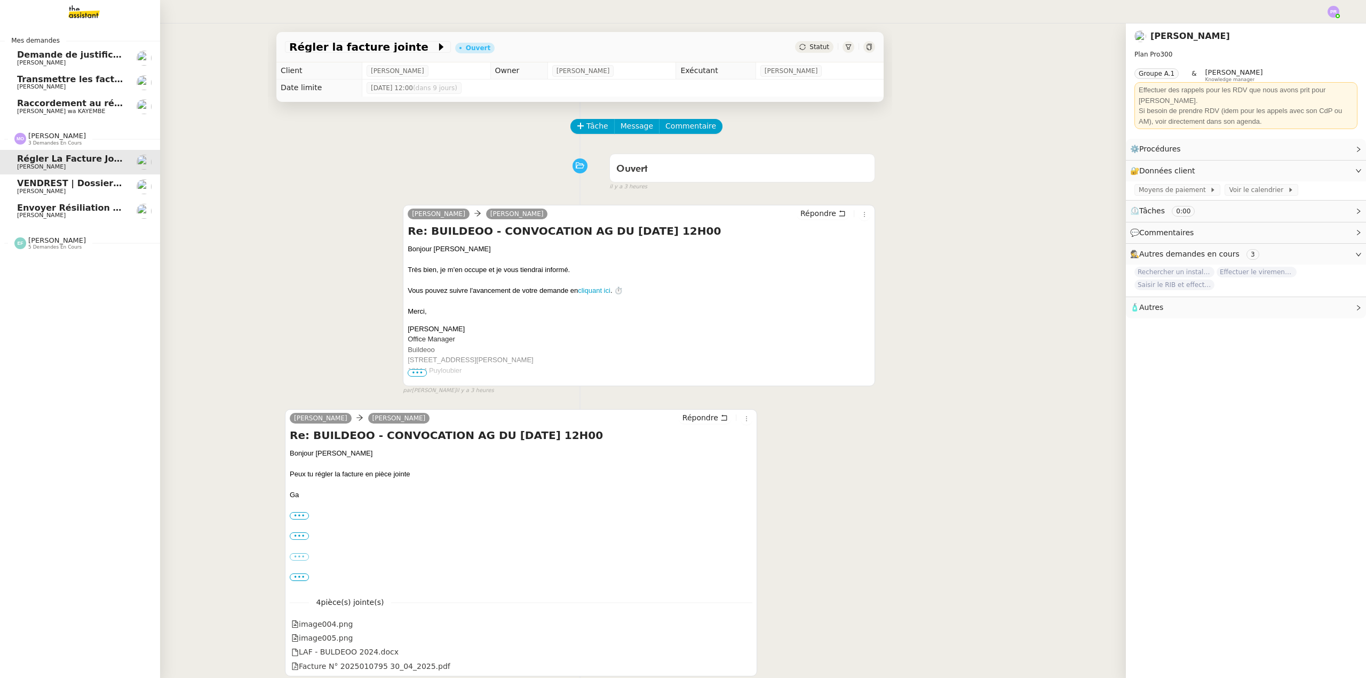
click at [91, 209] on span "Envoyer résiliation assurance GENERALI" at bounding box center [115, 208] width 196 height 10
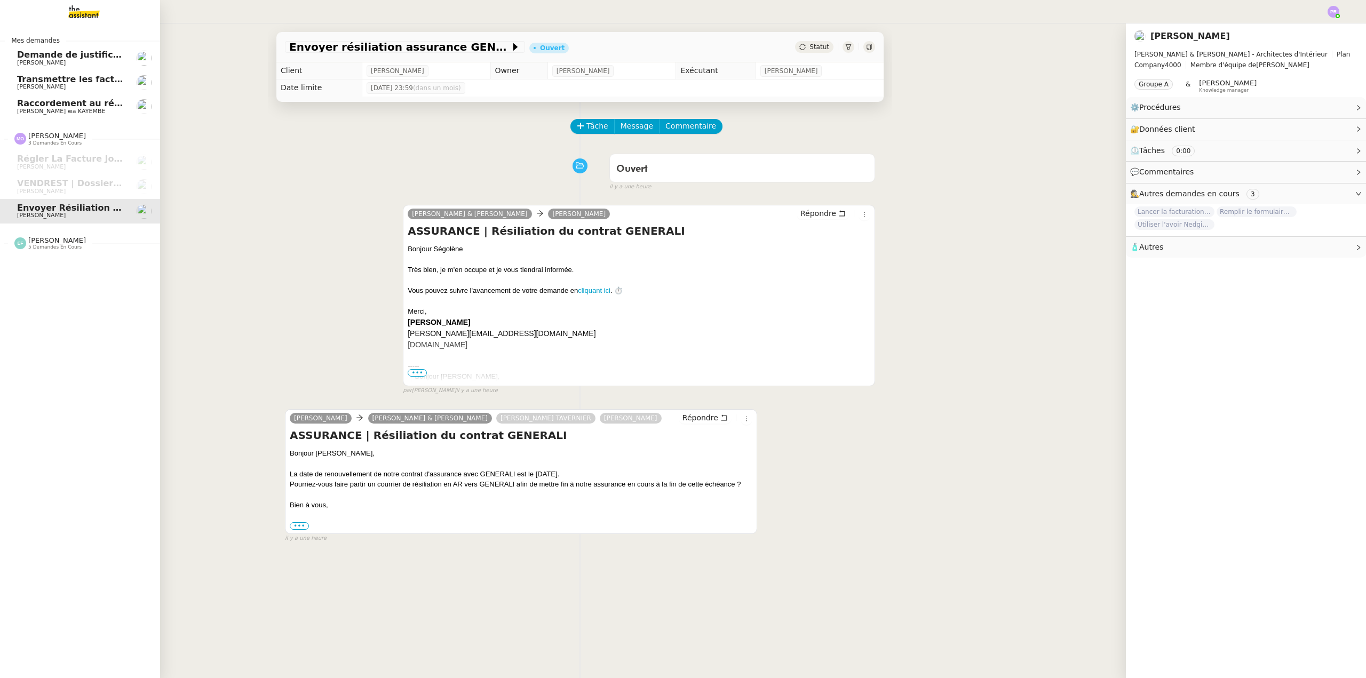
click at [49, 105] on span "Raccordement au réseau Naxoo" at bounding box center [93, 103] width 153 height 10
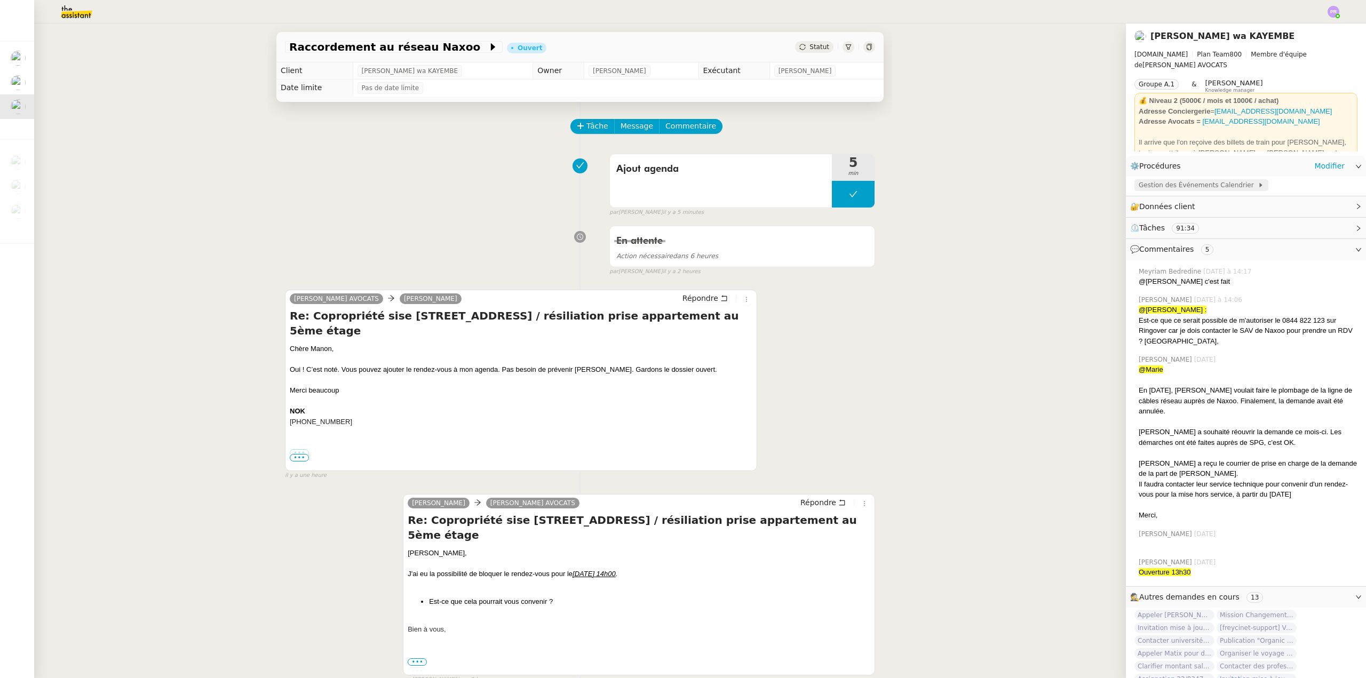
click at [1166, 188] on span "Gestion des Événements Calendrier" at bounding box center [1198, 185] width 119 height 11
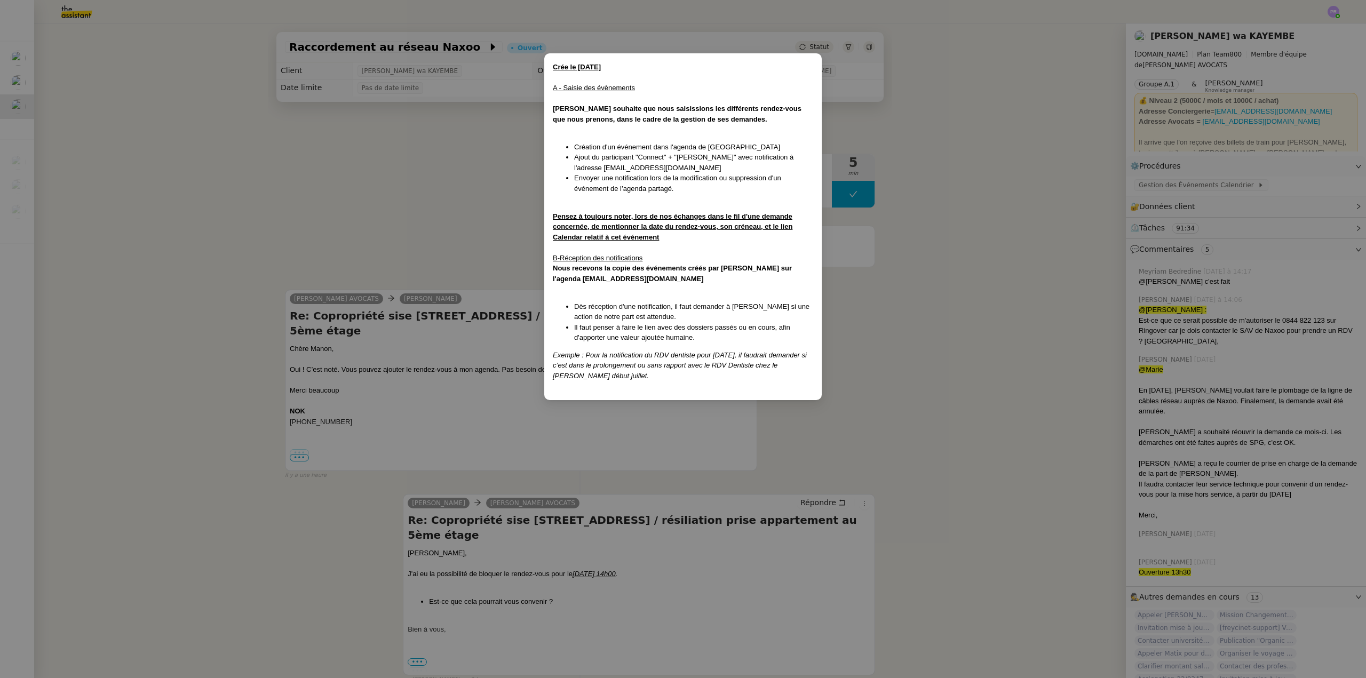
click at [402, 219] on nz-modal-container "Crée le [DATE] A - Saisie des évènements [PERSON_NAME] souhaite que nous saisis…" at bounding box center [683, 339] width 1366 height 678
